Goal: Check status: Check status

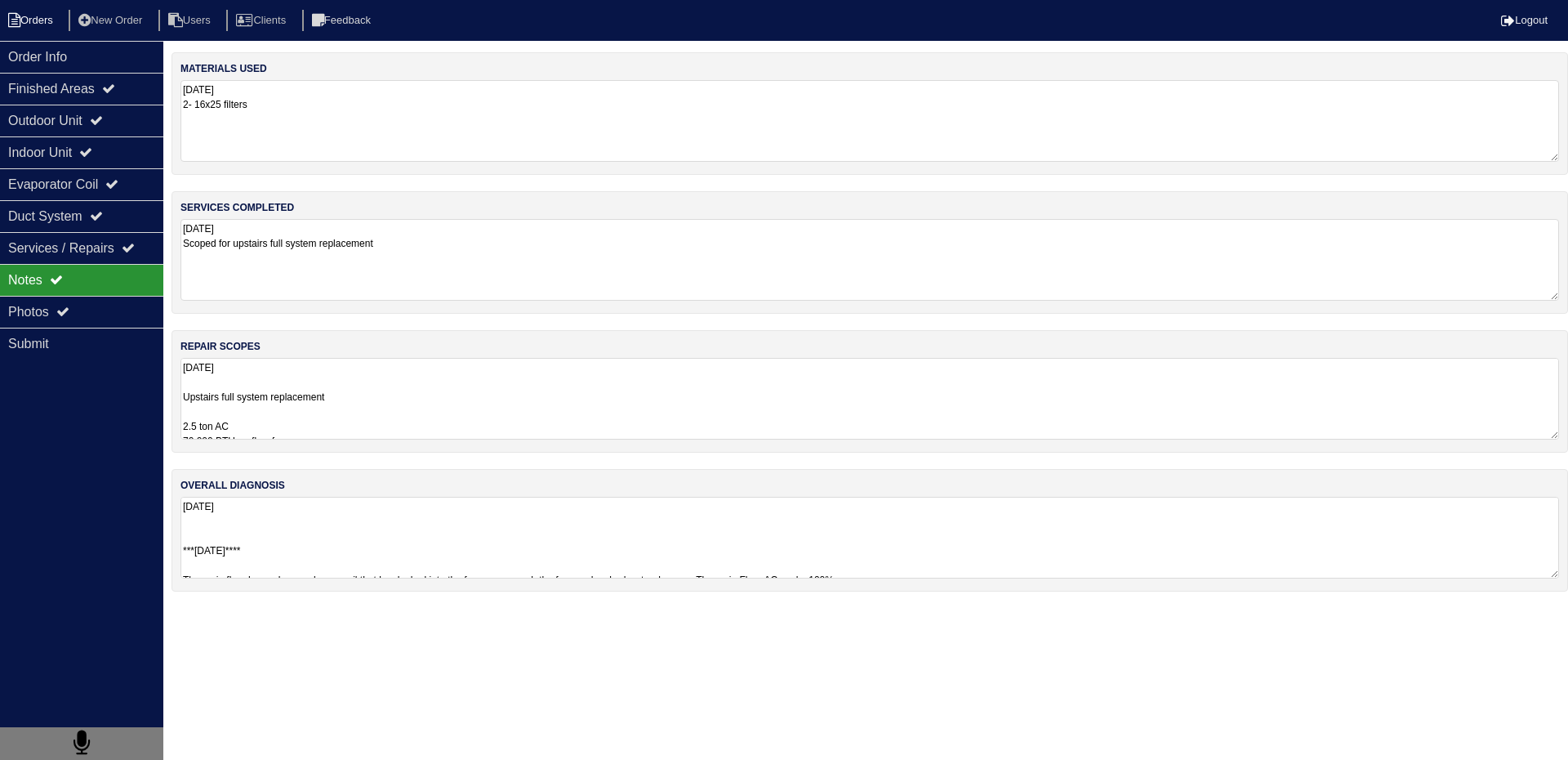
click at [43, 23] on li "Orders" at bounding box center [32, 21] width 66 height 22
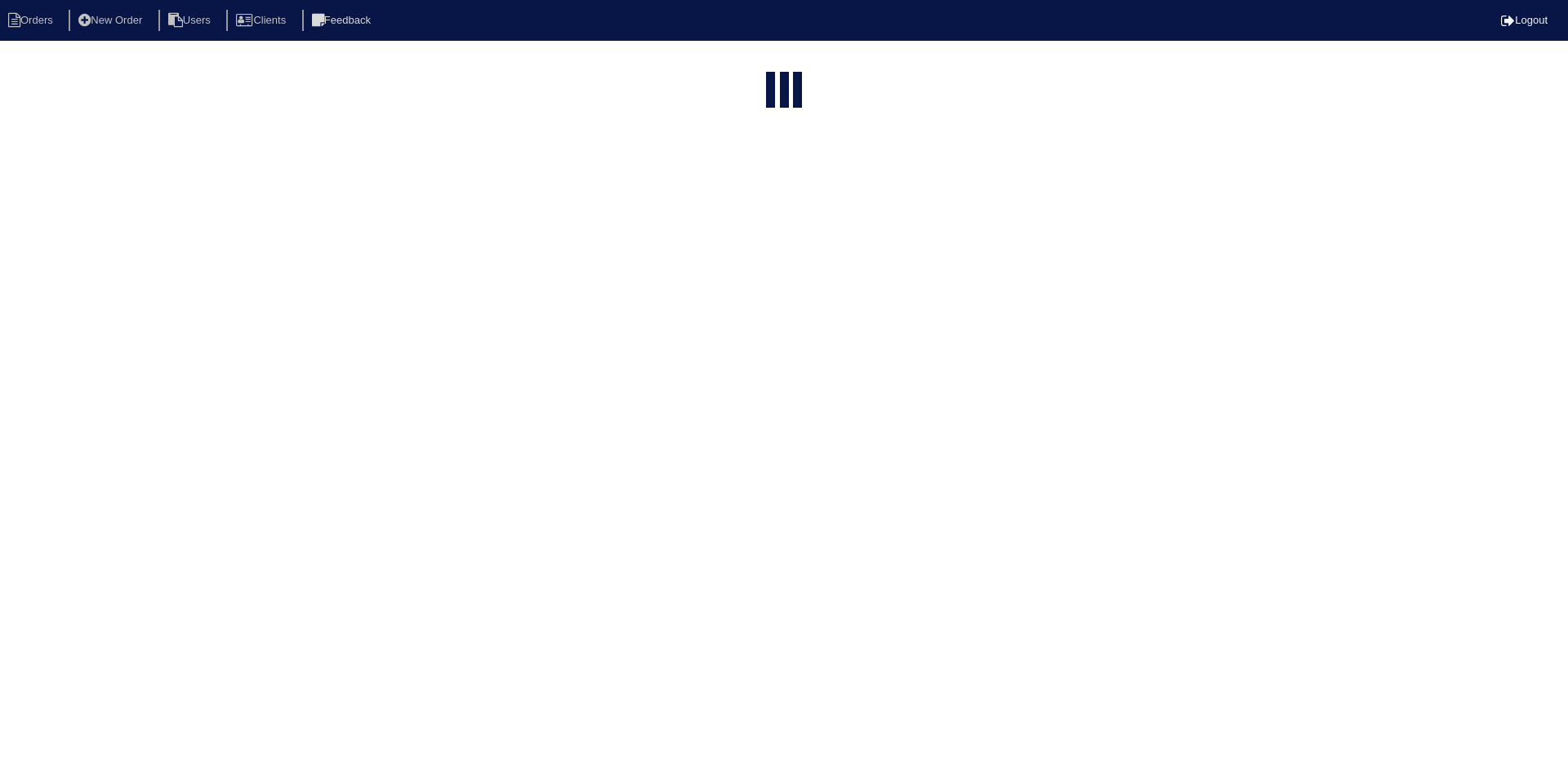
select select "15"
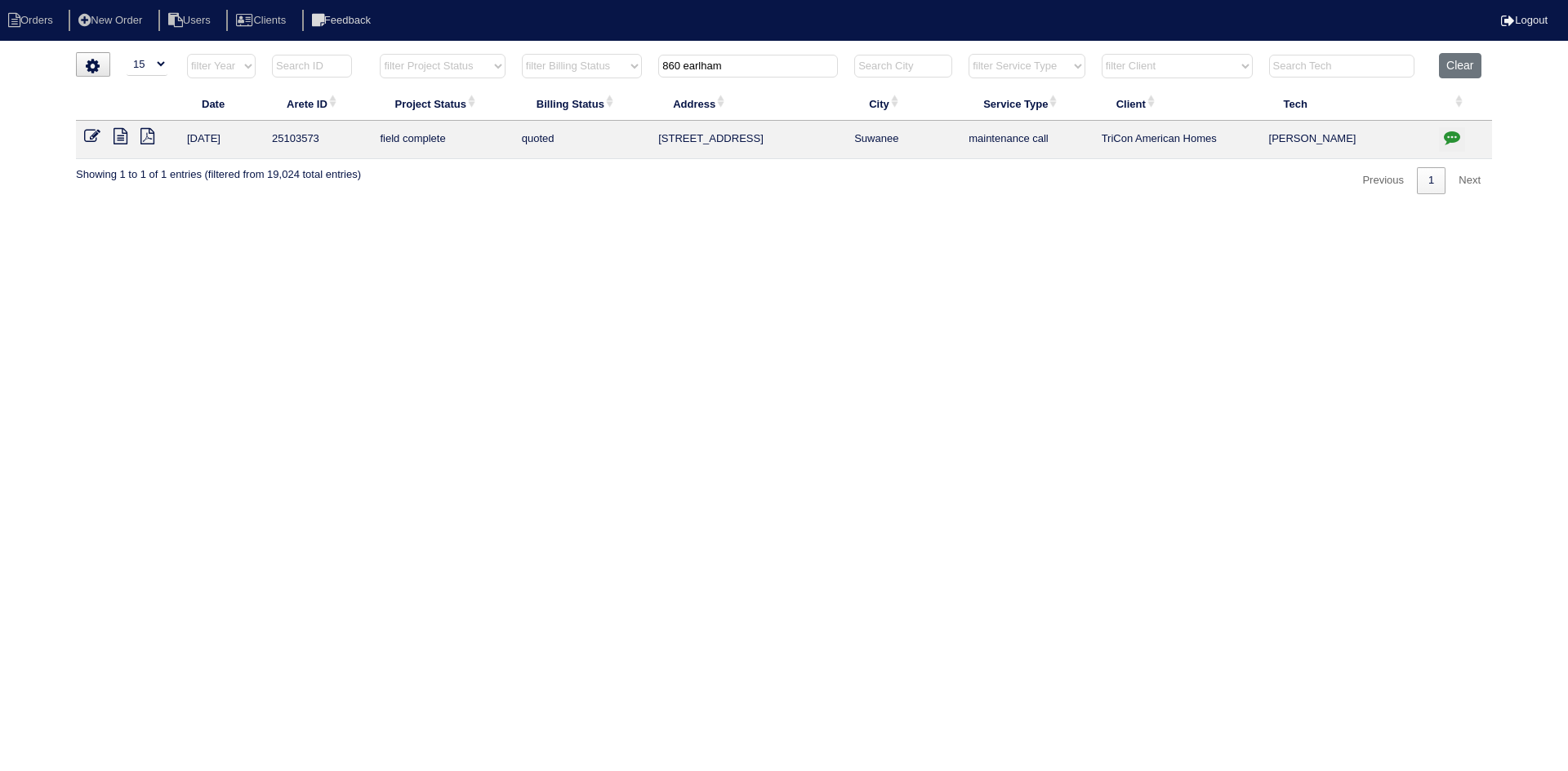
click at [762, 70] on input "860 earlham" at bounding box center [747, 66] width 179 height 23
click at [761, 70] on input "860 earlham" at bounding box center [747, 66] width 179 height 23
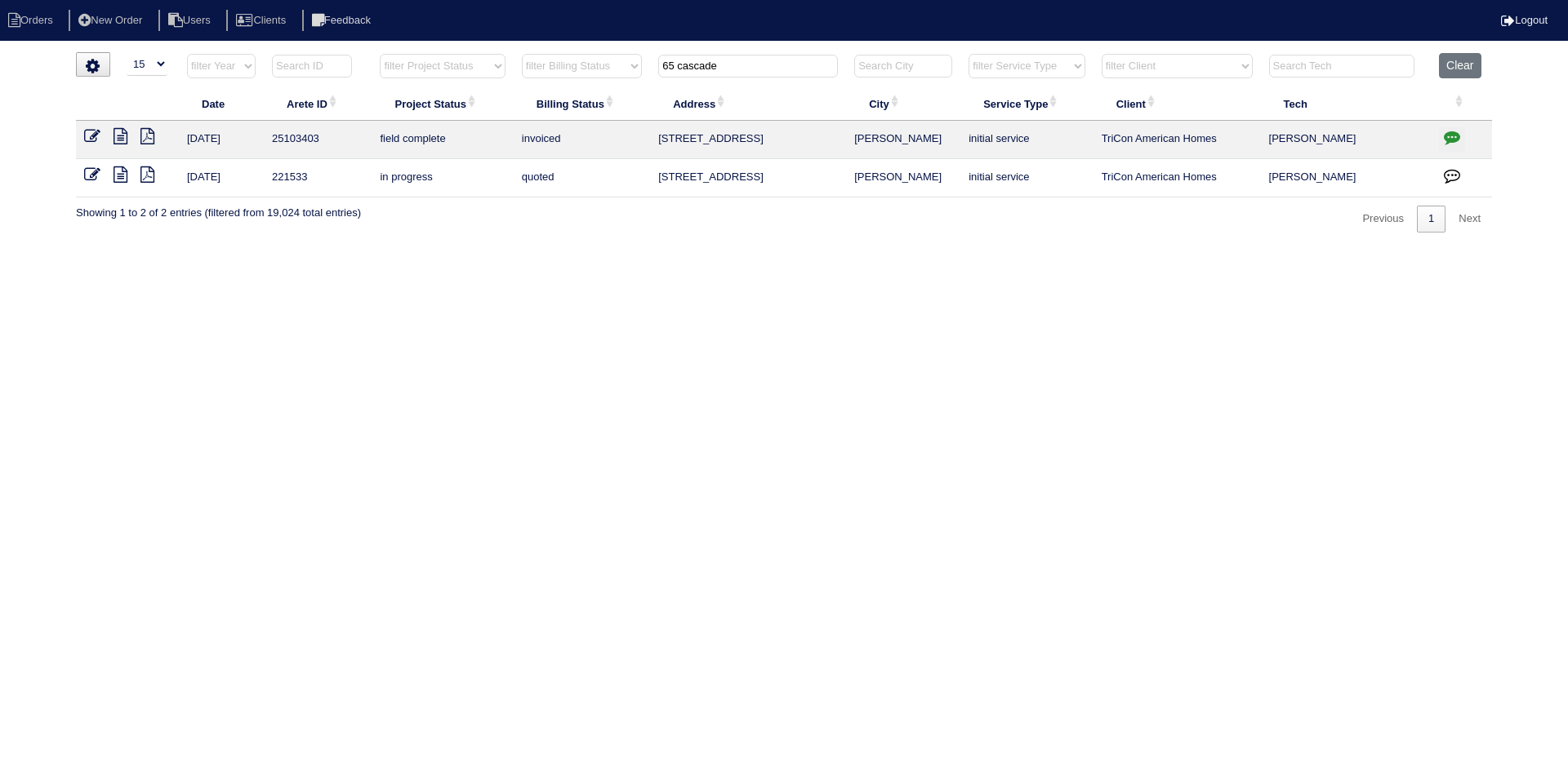
type input "65 cascade"
click at [123, 132] on icon at bounding box center [120, 136] width 14 height 16
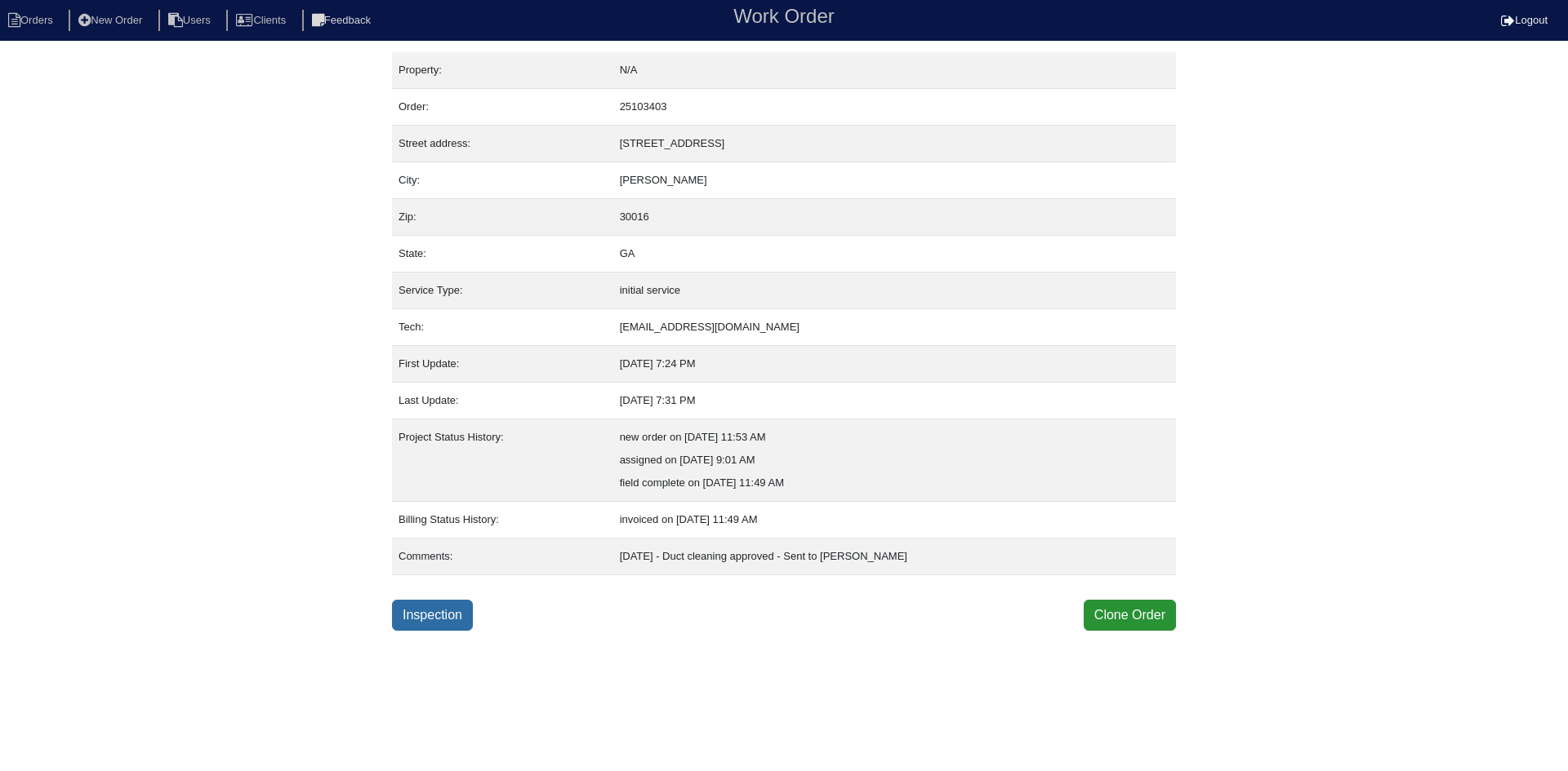
click at [434, 611] on link "Inspection" at bounding box center [433, 615] width 81 height 31
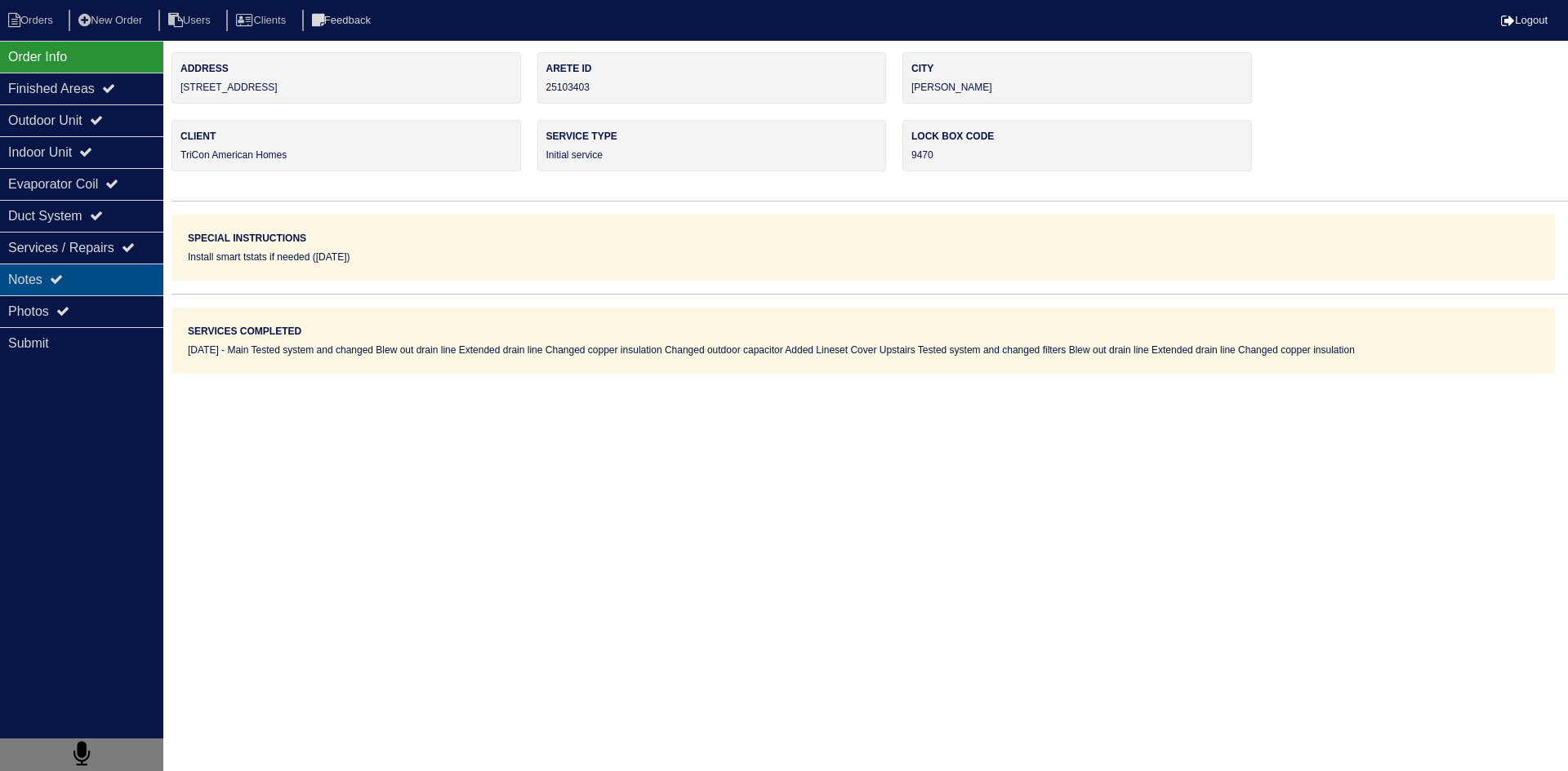
click at [141, 285] on div "Notes" at bounding box center [81, 279] width 163 height 32
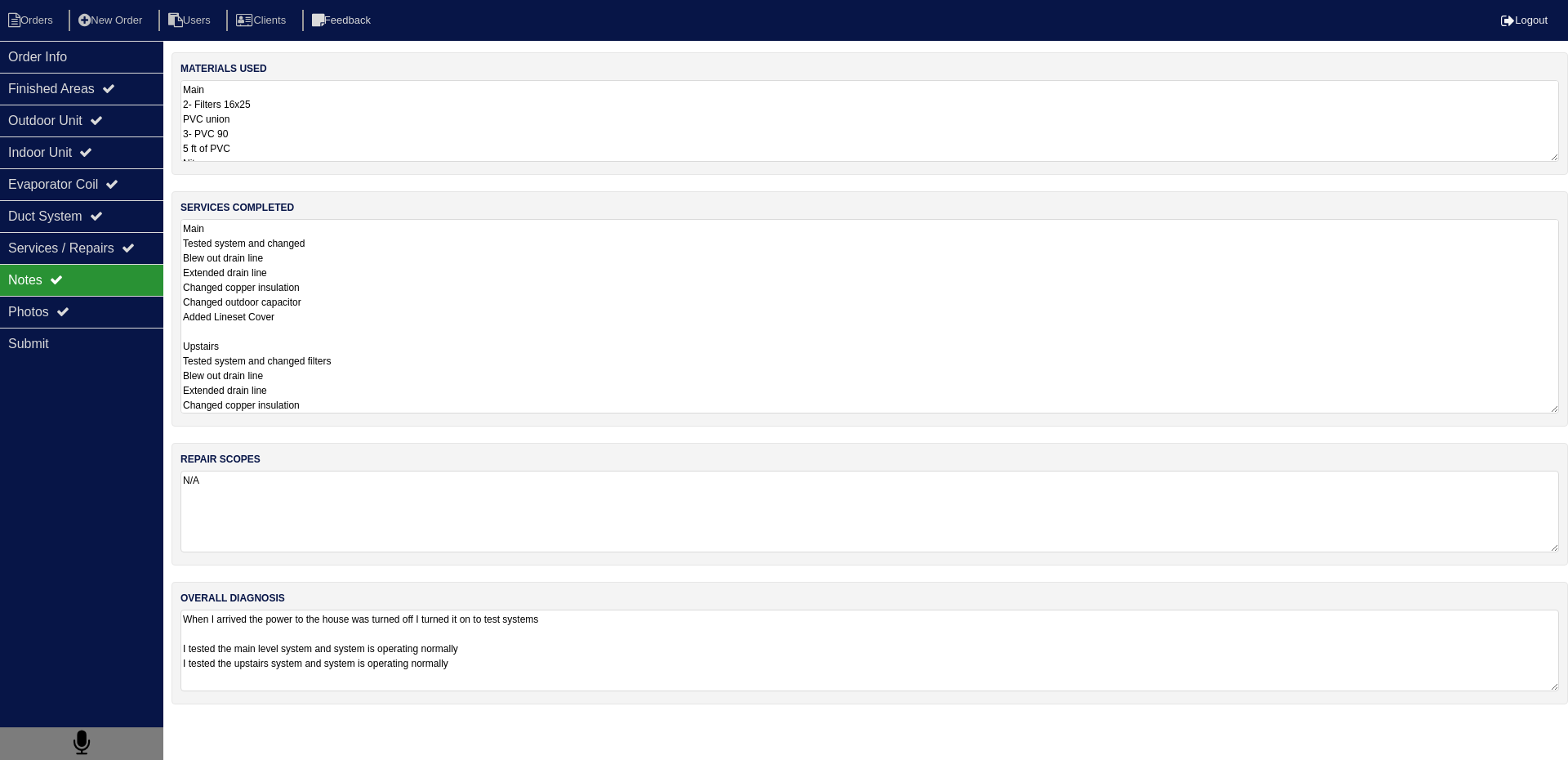
click at [437, 270] on textarea "Main Tested system and changed Blew out drain line Extended drain line Changed …" at bounding box center [870, 316] width 1379 height 195
